Goal: Task Accomplishment & Management: Complete application form

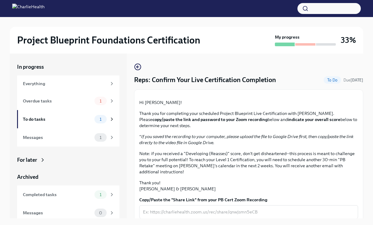
scroll to position [137, 0]
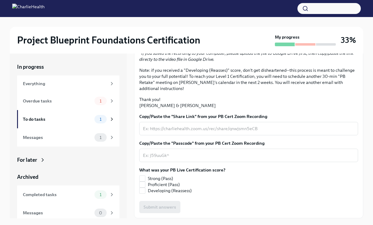
scroll to position [137, 0]
click at [162, 131] on textarea "Copy/Paste the "Share Link" from your PB Cert Zoom Recording" at bounding box center [248, 128] width 211 height 7
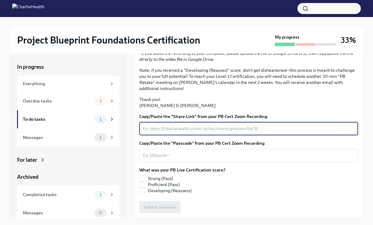
paste textarea "[URL][DOMAIN_NAME][DOMAIN_NAME]"
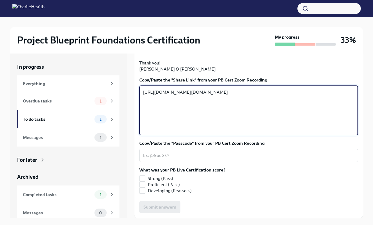
type textarea "[URL][DOMAIN_NAME][DOMAIN_NAME]"
drag, startPoint x: 326, startPoint y: 166, endPoint x: 140, endPoint y: 130, distance: 189.5
click at [140, 130] on div "[URL][DOMAIN_NAME][DOMAIN_NAME] x ​" at bounding box center [248, 111] width 219 height 50
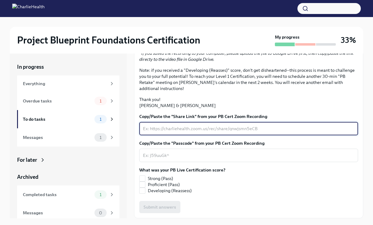
paste textarea "[URL][DOMAIN_NAME] Passcode: rA.J399G"
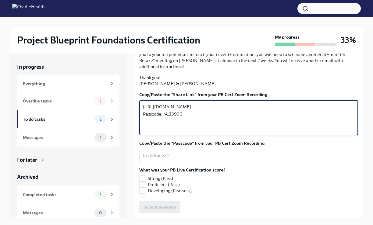
type textarea "[URL][DOMAIN_NAME] Passcode: rA.J399G"
click at [259, 194] on div "What was your PB Live Certification score? Strong (Pass) Proficient (Pass) Deve…" at bounding box center [248, 180] width 219 height 27
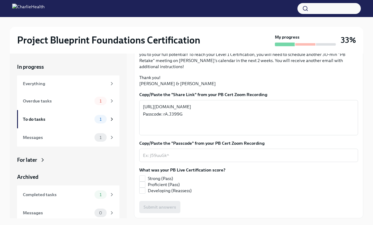
scroll to position [154, 0]
click at [143, 188] on input "Proficient (Pass)" at bounding box center [142, 184] width 5 height 5
checkbox input "true"
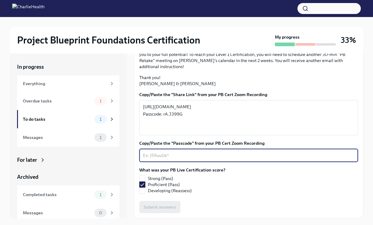
click at [163, 156] on textarea "Copy/Paste the "Passcode" from your PB Cert Zoom Recording" at bounding box center [248, 155] width 211 height 7
paste textarea "[URL][DOMAIN_NAME] Passcode: rA.J399G"
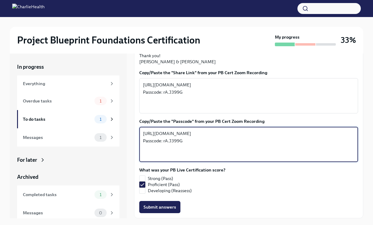
click at [288, 197] on div "What was your PB Live Certification score? Strong (Pass) Proficient (Pass) Deve…" at bounding box center [248, 181] width 219 height 29
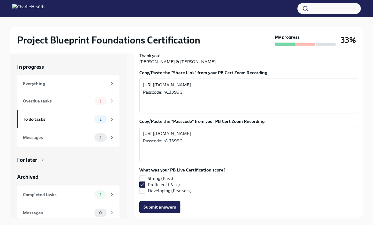
scroll to position [180, 0]
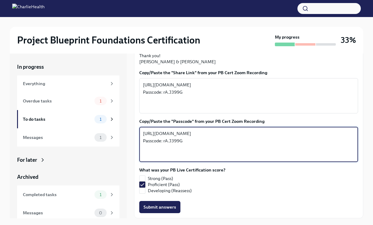
drag, startPoint x: 163, startPoint y: 155, endPoint x: 120, endPoint y: 118, distance: 56.2
click at [120, 118] on div "In progress Everything Overdue tasks 1 To do tasks 1 Messages 1 For later Archi…" at bounding box center [186, 136] width 353 height 165
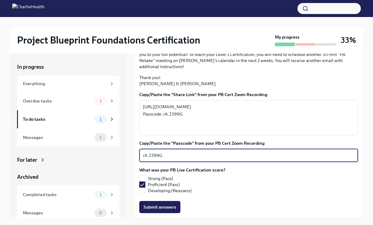
type textarea "rA.J399G"
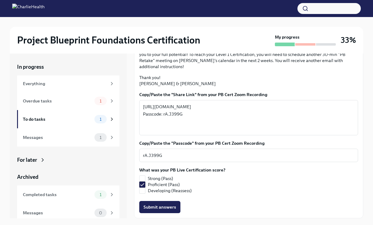
click at [262, 189] on div "What was your PB Live Certification score? Strong (Pass) Proficient (Pass) Deve…" at bounding box center [248, 180] width 219 height 27
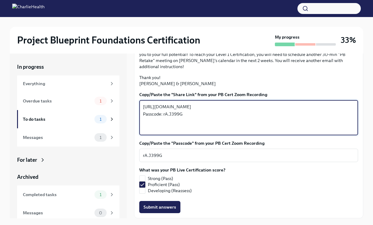
drag, startPoint x: 184, startPoint y: 129, endPoint x: 144, endPoint y: 129, distance: 40.8
click at [144, 129] on textarea "https://charliehealth.zoom.us/rec/share/KEHjOmnn-D--CqMYzPbVebfChZxBYXn167KWDRf…" at bounding box center [248, 117] width 211 height 29
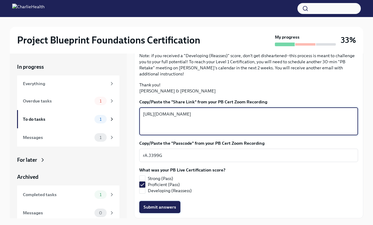
type textarea "https://charliehealth.zoom.us/rec/share/KEHjOmnn-D--CqMYzPbVebfChZxBYXn167KWDRf…"
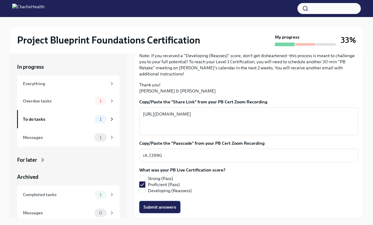
click at [170, 206] on span "Submit answers" at bounding box center [160, 207] width 33 height 6
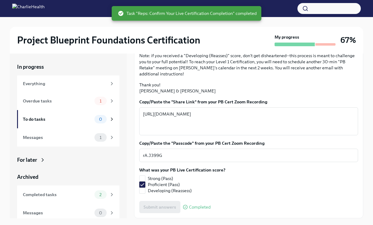
scroll to position [10, 0]
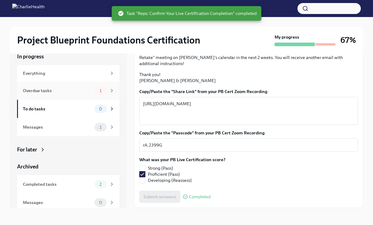
click at [34, 94] on div "Overdue tasks" at bounding box center [57, 90] width 69 height 7
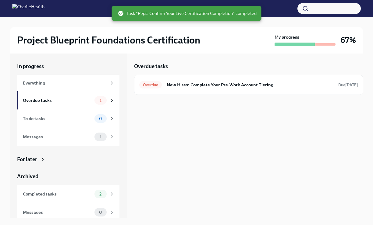
scroll to position [1, 0]
click at [195, 90] on div "Overdue New Hires: Complete Your Pre-Work Account Tiering Due Sep 8th" at bounding box center [248, 85] width 229 height 20
click at [193, 85] on h6 "New Hires: Complete Your Pre-Work Account Tiering" at bounding box center [250, 85] width 167 height 7
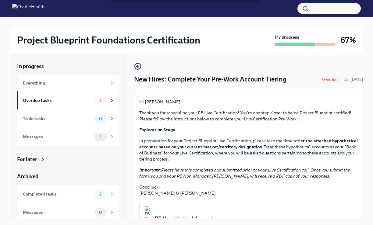
scroll to position [121, 0]
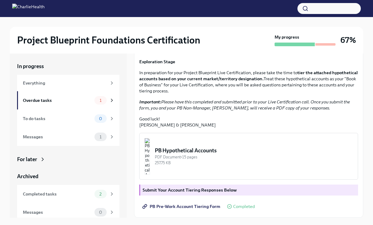
click at [327, 44] on div at bounding box center [325, 44] width 20 height 2
click at [172, 206] on span "PB Pre-Work Account Tiering Form" at bounding box center [182, 207] width 77 height 6
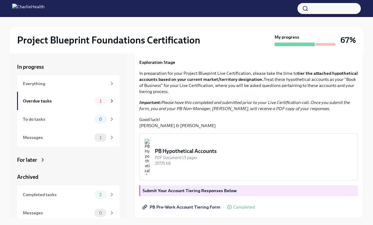
scroll to position [10, 0]
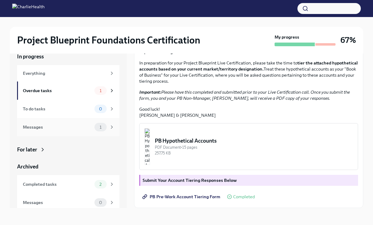
click at [65, 130] on div "Messages" at bounding box center [57, 127] width 69 height 7
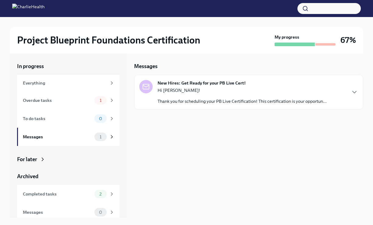
click at [237, 96] on div "Hi Autumn! Thank you for scheduling your PB Live Certification! This certificat…" at bounding box center [242, 95] width 169 height 17
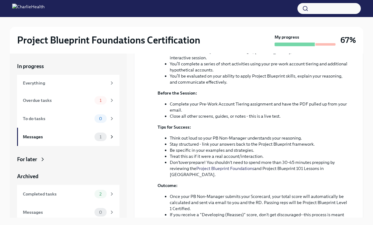
scroll to position [0, 0]
